Goal: Transaction & Acquisition: Purchase product/service

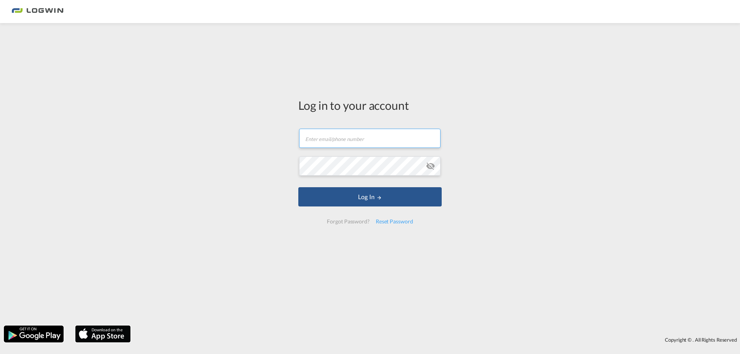
click at [310, 136] on input "text" at bounding box center [369, 138] width 141 height 19
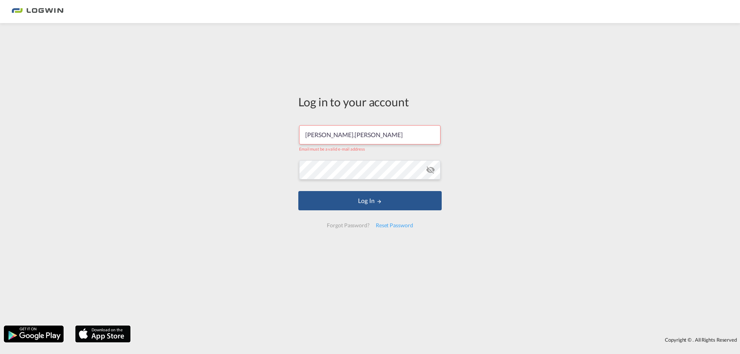
click at [351, 133] on input "[PERSON_NAME].[PERSON_NAME]" at bounding box center [369, 134] width 141 height 19
type input "[PERSON_NAME][EMAIL_ADDRESS][PERSON_NAME][DOMAIN_NAME]"
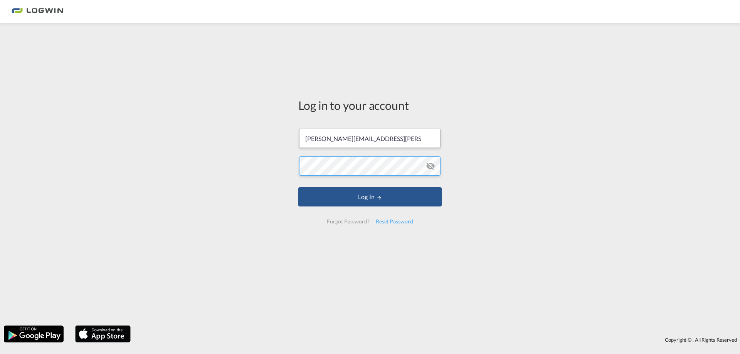
click at [298, 187] on button "Log In" at bounding box center [369, 196] width 143 height 19
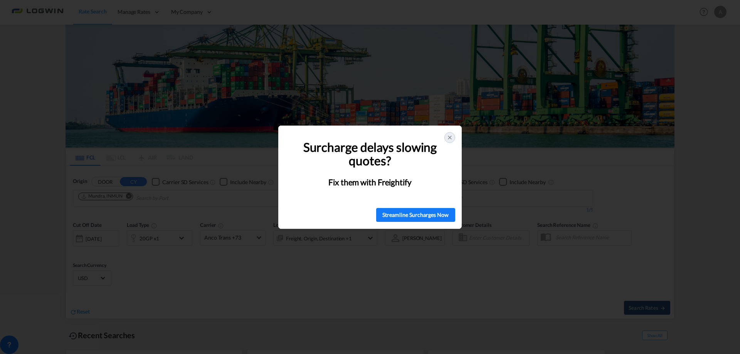
click at [453, 136] on div at bounding box center [450, 137] width 11 height 11
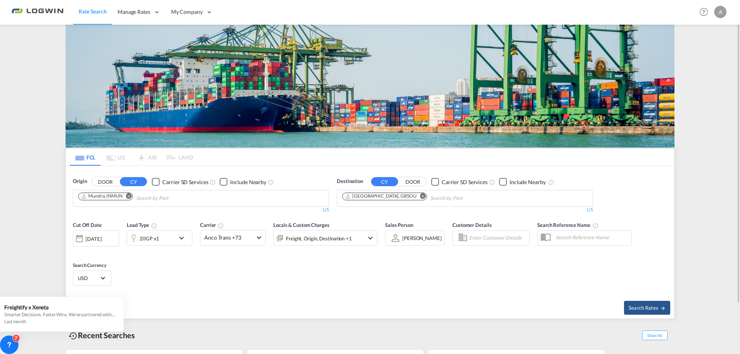
click at [149, 198] on input "Chips input." at bounding box center [172, 198] width 73 height 12
click at [131, 195] on md-icon "Remove" at bounding box center [129, 197] width 6 height 6
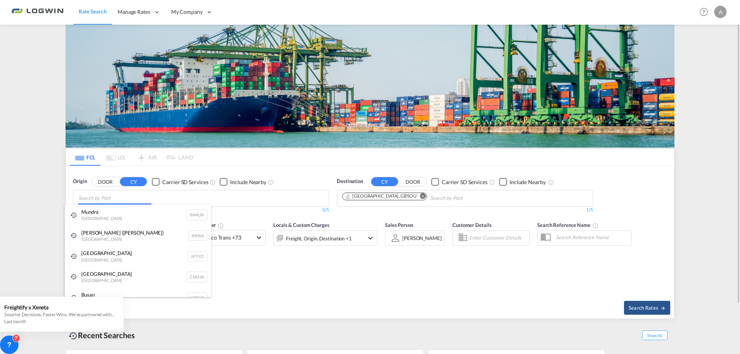
click at [107, 202] on body "Rate Search Manage Rates Contract Rates Maintain Rates Single Update Bulk Updat…" at bounding box center [370, 177] width 740 height 354
type input "v"
type input "c"
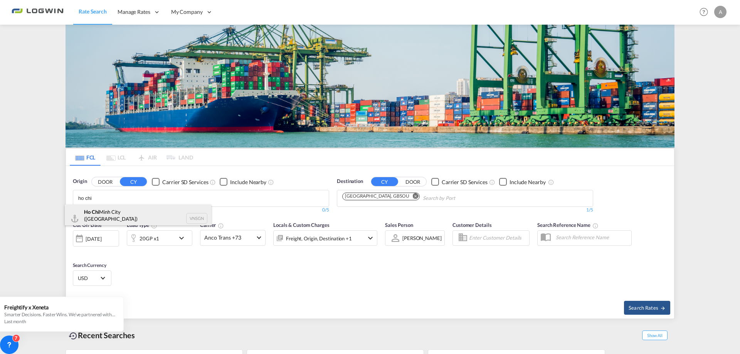
type input "ho chi"
click at [125, 217] on div "Ho Chi Minh City ([GEOGRAPHIC_DATA]) Viet Nam VNSGN" at bounding box center [138, 219] width 147 height 28
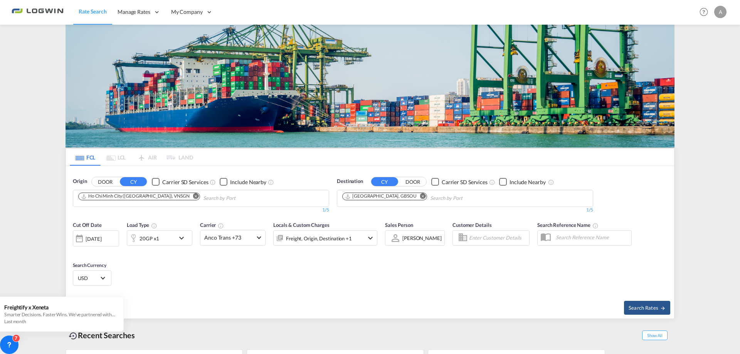
click at [420, 196] on md-icon "Remove" at bounding box center [423, 197] width 6 height 6
type input "deham"
click at [382, 214] on div "Hamburg [GEOGRAPHIC_DATA] [GEOGRAPHIC_DATA]" at bounding box center [402, 216] width 147 height 23
click at [233, 237] on span "Anco Trans +73" at bounding box center [229, 238] width 50 height 8
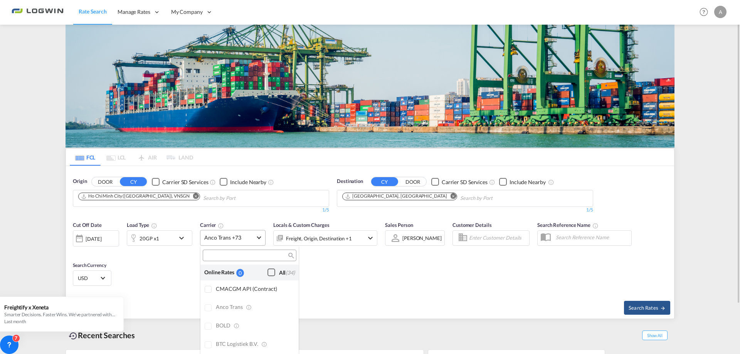
scroll to position [619, 0]
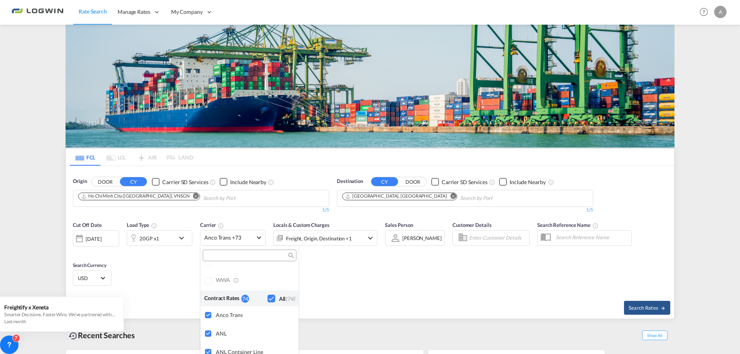
click at [268, 298] on div "Checkbox No Ink" at bounding box center [272, 299] width 8 height 8
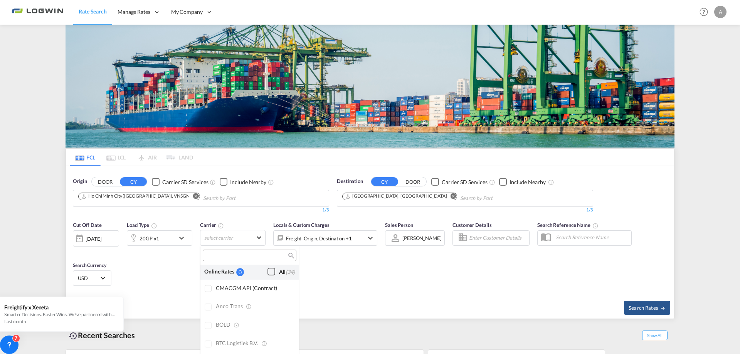
scroll to position [0, 0]
click at [209, 291] on div at bounding box center [209, 290] width 8 height 8
click at [512, 280] on md-backdrop at bounding box center [370, 177] width 740 height 354
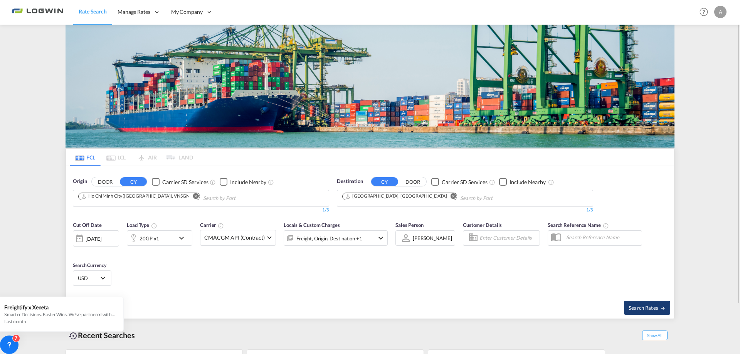
click at [631, 312] on button "Search Rates" at bounding box center [647, 308] width 46 height 14
type input "VNSGN to DEHAM / [DATE]"
